Goal: Information Seeking & Learning: Check status

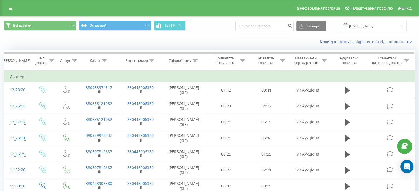
click at [6, 16] on div "Реферальна програма Налаштування профілю Вихід" at bounding box center [209, 8] width 419 height 17
click at [6, 12] on div "Реферальна програма Налаштування профілю Вихід" at bounding box center [209, 8] width 419 height 17
click at [7, 11] on link at bounding box center [11, 8] width 10 height 8
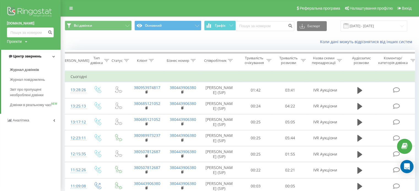
click at [36, 58] on span "Центр звернень" at bounding box center [27, 56] width 28 height 4
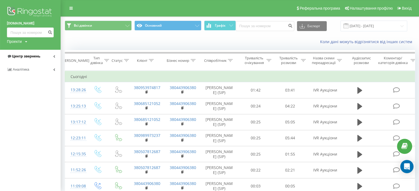
click at [36, 58] on span "Центр звернень" at bounding box center [26, 56] width 28 height 4
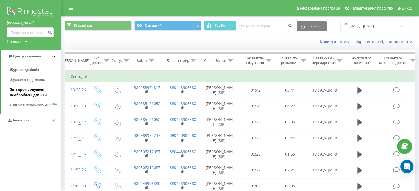
click at [55, 90] on span "Звіт про пропущені необроблені дзвінки" at bounding box center [34, 92] width 48 height 11
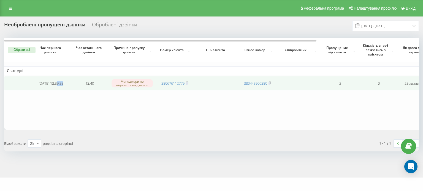
drag, startPoint x: 50, startPoint y: 87, endPoint x: 39, endPoint y: 91, distance: 11.5
click at [39, 91] on td "2025-09-22 13:39:38" at bounding box center [51, 83] width 39 height 15
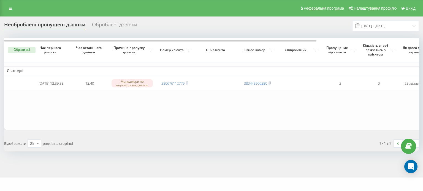
click at [158, 99] on table "Сьогодні 2025-09-22 13:39:38 13:40 Менеджери не відповіли на дзвінок 3806761127…" at bounding box center [279, 84] width 550 height 92
click at [301, 103] on table "Сьогодні 2025-09-22 13:39:38 13:40 Менеджери не відповіли на дзвінок 3806761127…" at bounding box center [279, 84] width 550 height 92
click at [9, 5] on link at bounding box center [11, 8] width 10 height 8
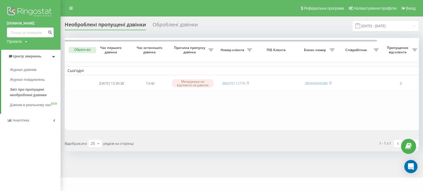
click at [34, 15] on img at bounding box center [30, 13] width 47 height 14
